Goal: Task Accomplishment & Management: Use online tool/utility

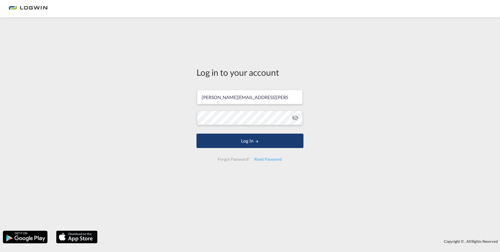
click at [265, 141] on button "Log In" at bounding box center [250, 141] width 107 height 14
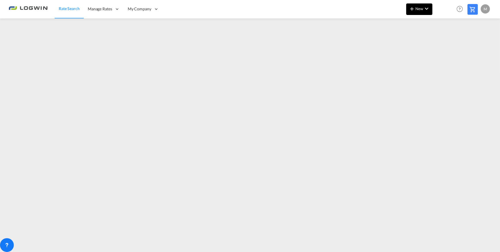
click at [427, 9] on md-icon "icon-chevron-down" at bounding box center [427, 8] width 7 height 7
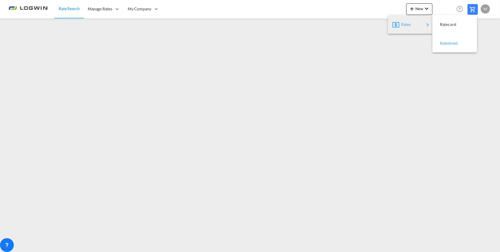
click at [447, 43] on span "Ratesheet" at bounding box center [443, 43] width 6 height 12
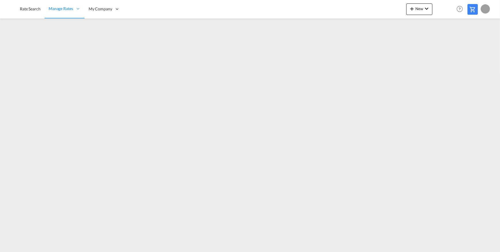
click at [487, 7] on div at bounding box center [485, 8] width 9 height 9
click at [474, 45] on button "Logout" at bounding box center [478, 44] width 37 height 12
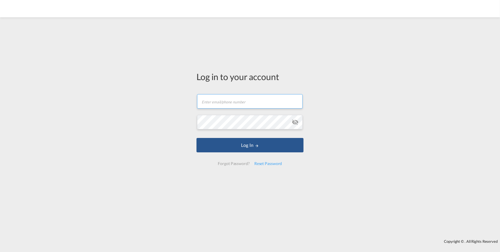
type input "[PERSON_NAME][EMAIL_ADDRESS][PERSON_NAME][DOMAIN_NAME]"
